Goal: Task Accomplishment & Management: Manage account settings

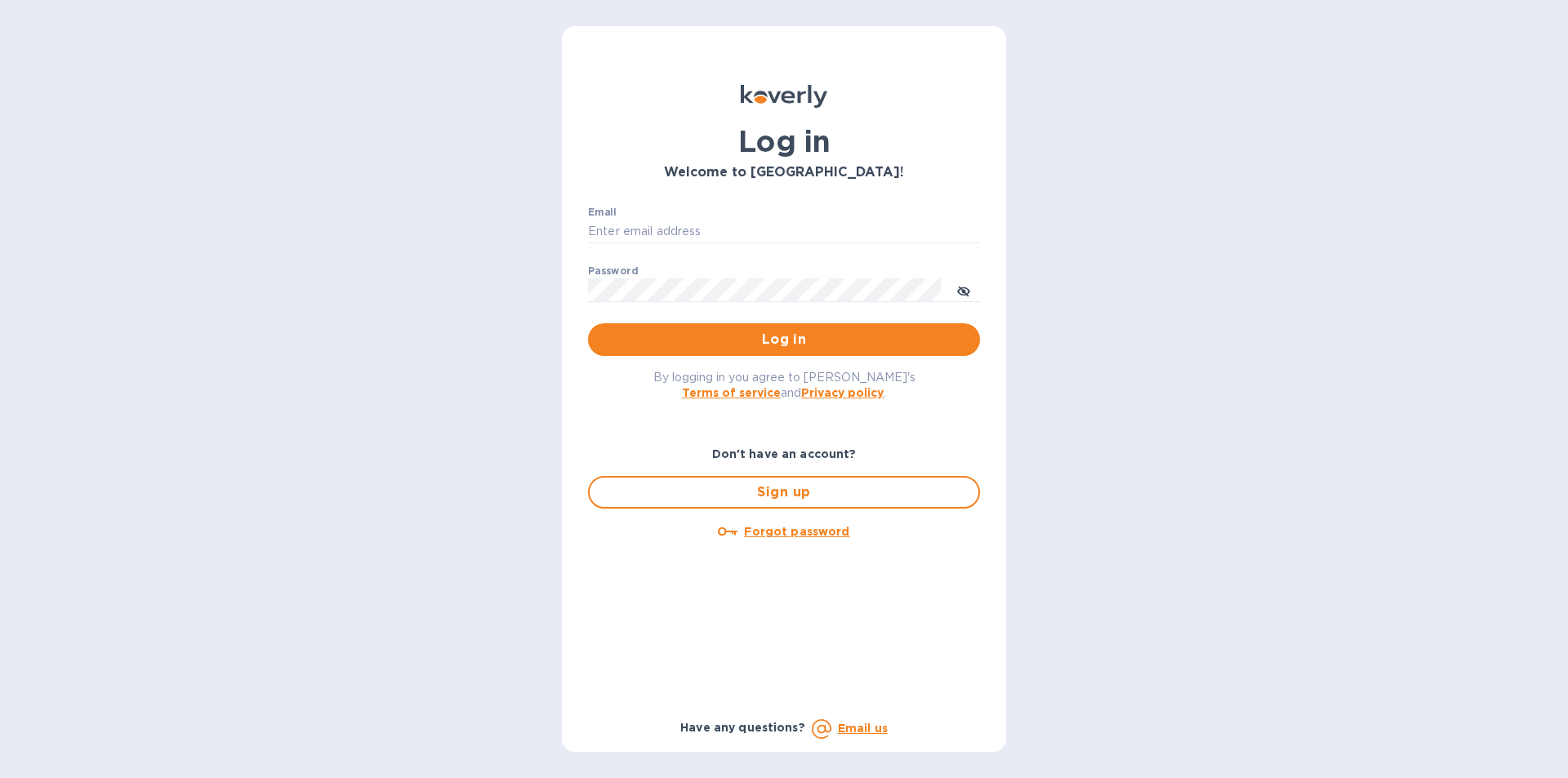
type input "[PERSON_NAME][EMAIL_ADDRESS][DOMAIN_NAME]"
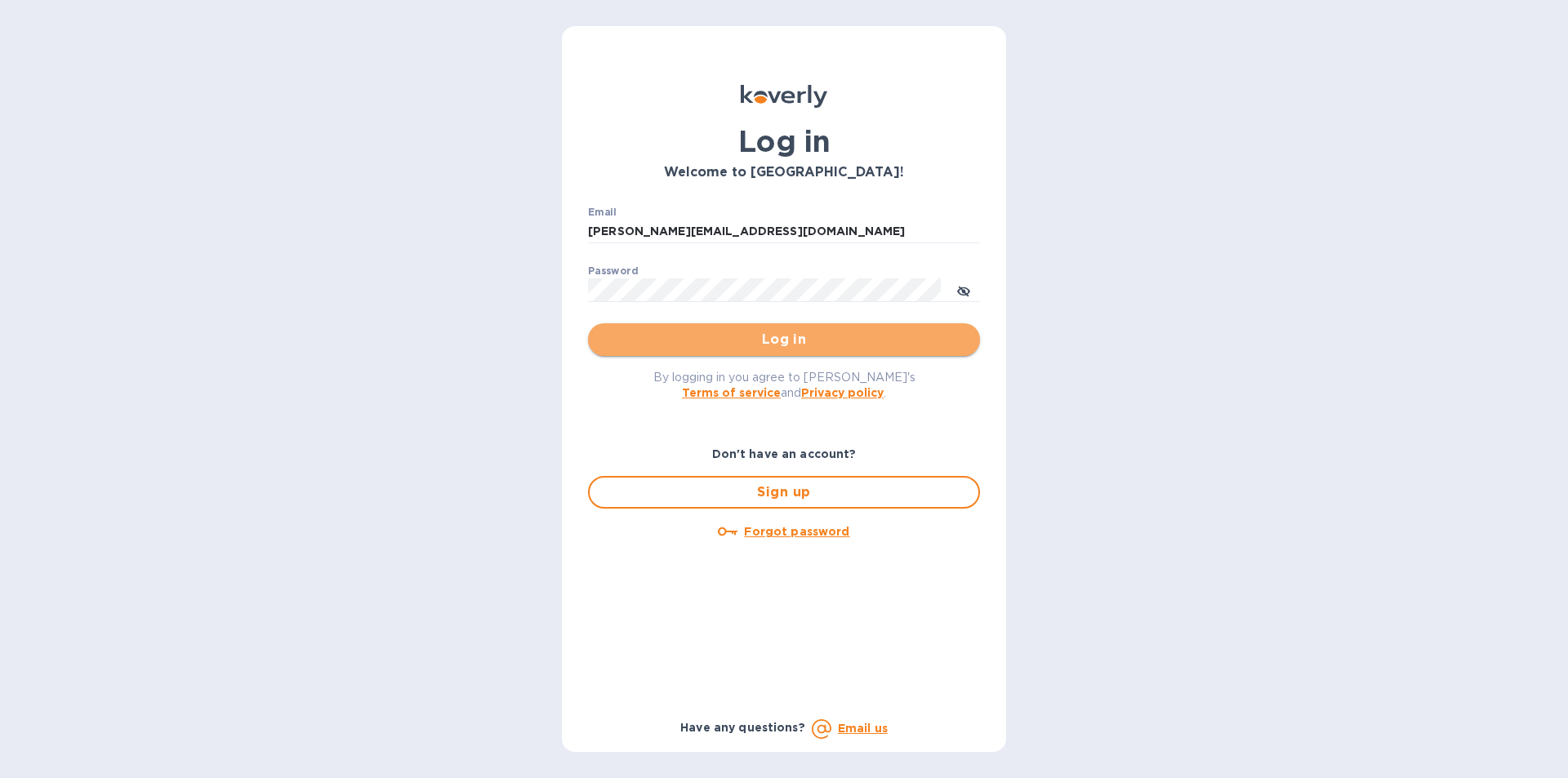
click at [807, 342] on span "Log in" at bounding box center [784, 339] width 366 height 19
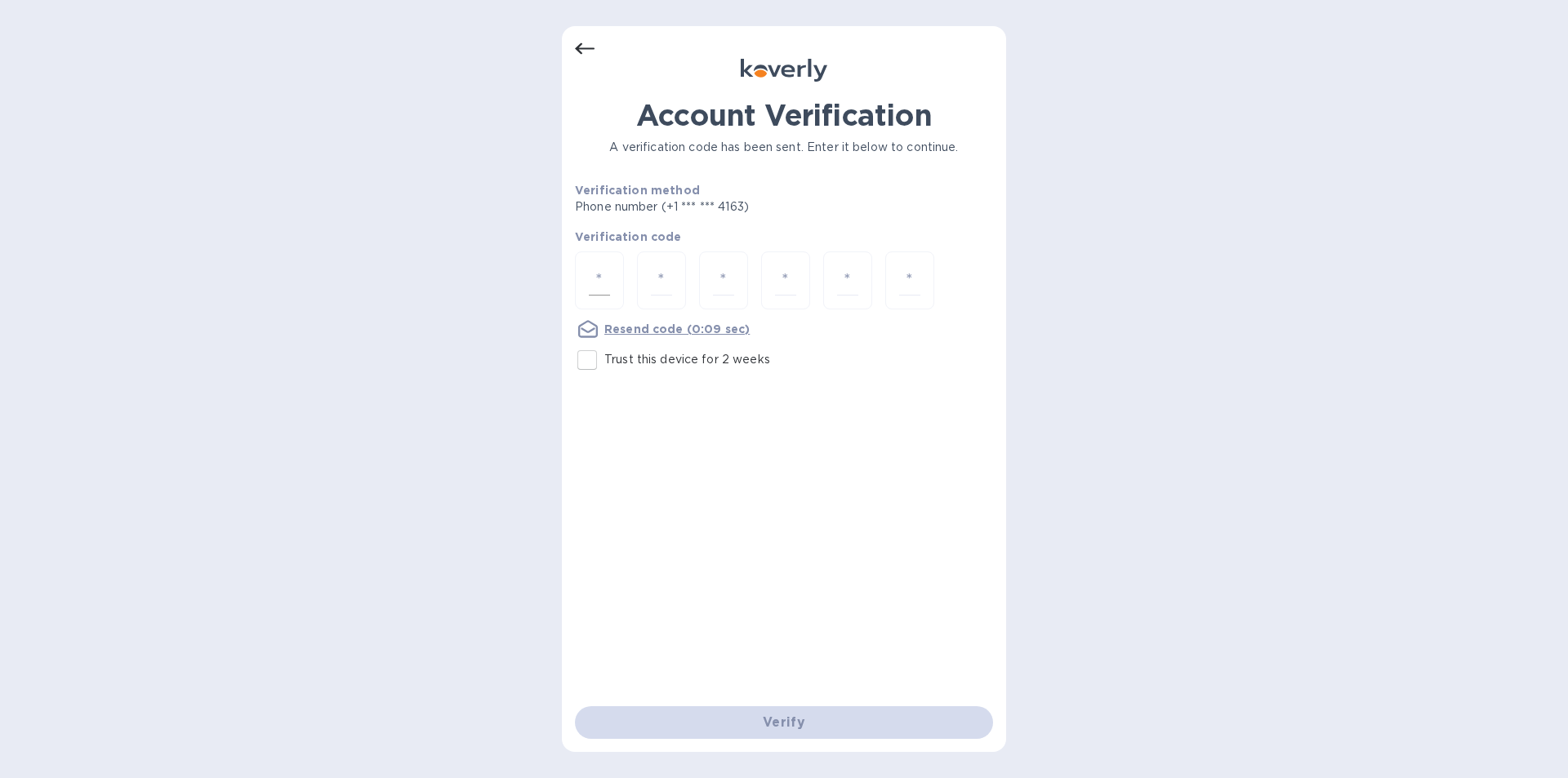
click at [596, 268] on input "number" at bounding box center [599, 280] width 21 height 30
type input "4"
type input "0"
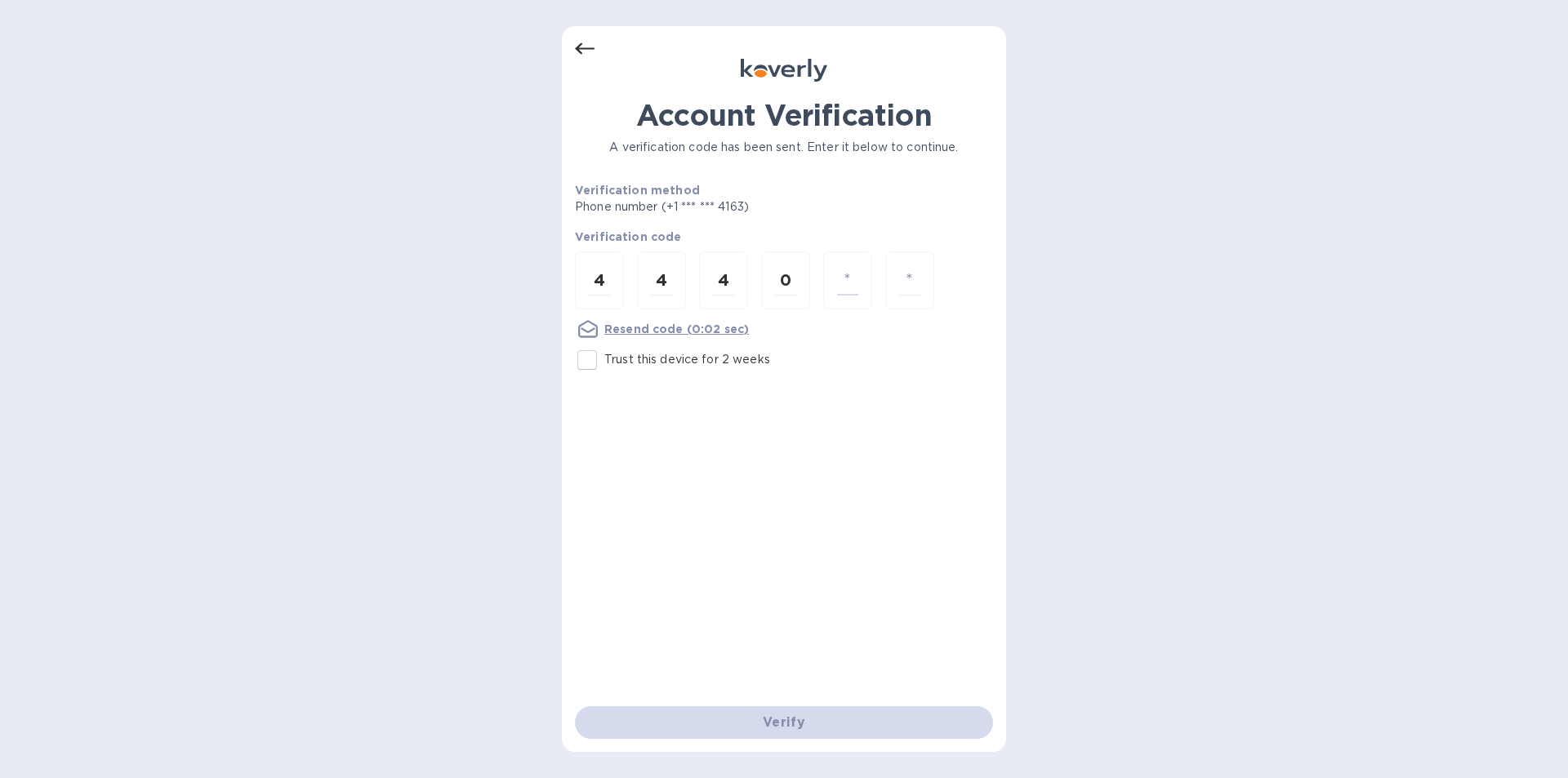
type input "7"
type input "0"
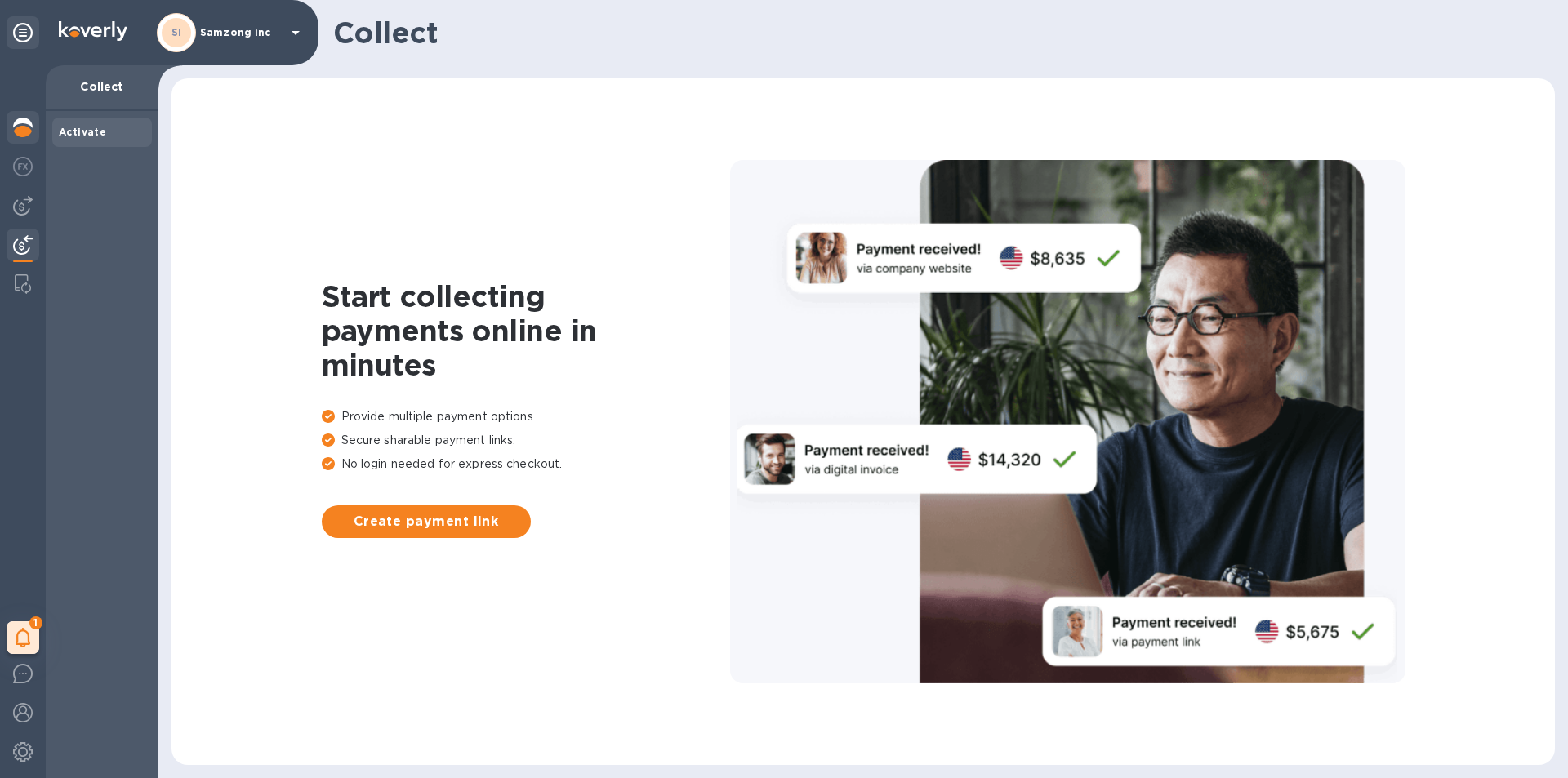
click at [19, 119] on img at bounding box center [22, 127] width 19 height 19
